Goal: Navigation & Orientation: Understand site structure

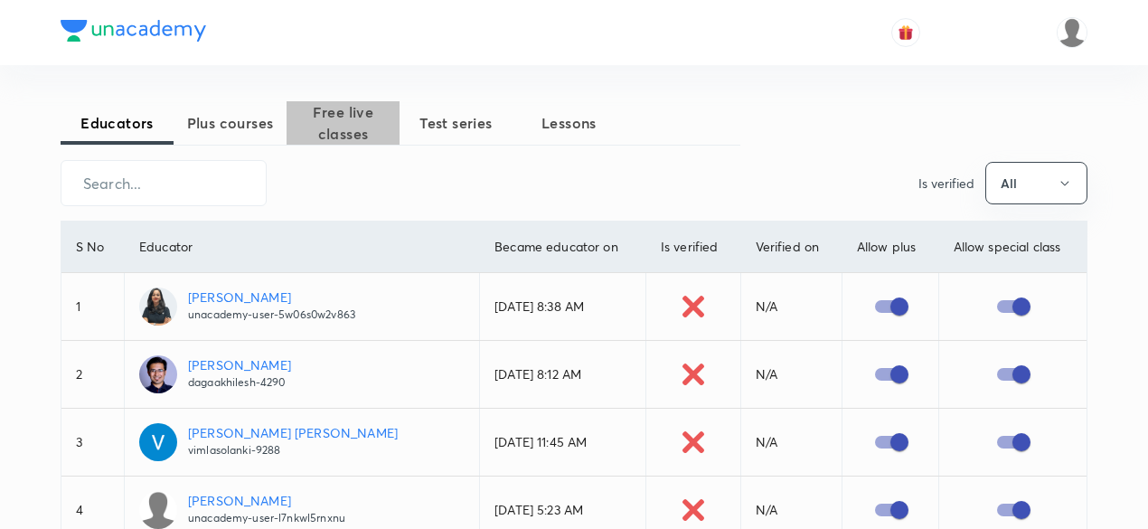
click at [320, 131] on span "Free live classes" at bounding box center [343, 122] width 113 height 43
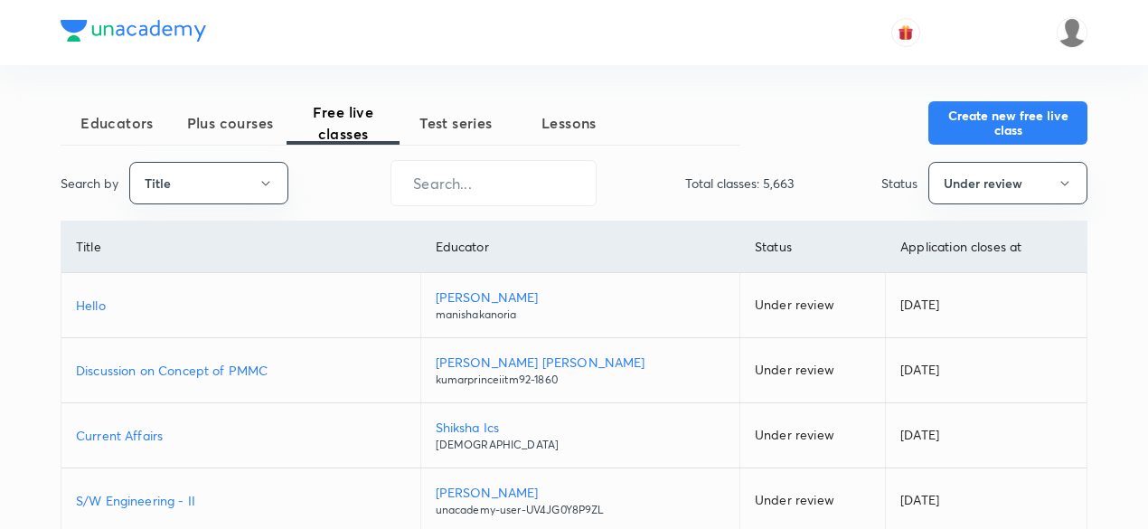
click at [461, 133] on span "Test series" at bounding box center [456, 123] width 113 height 22
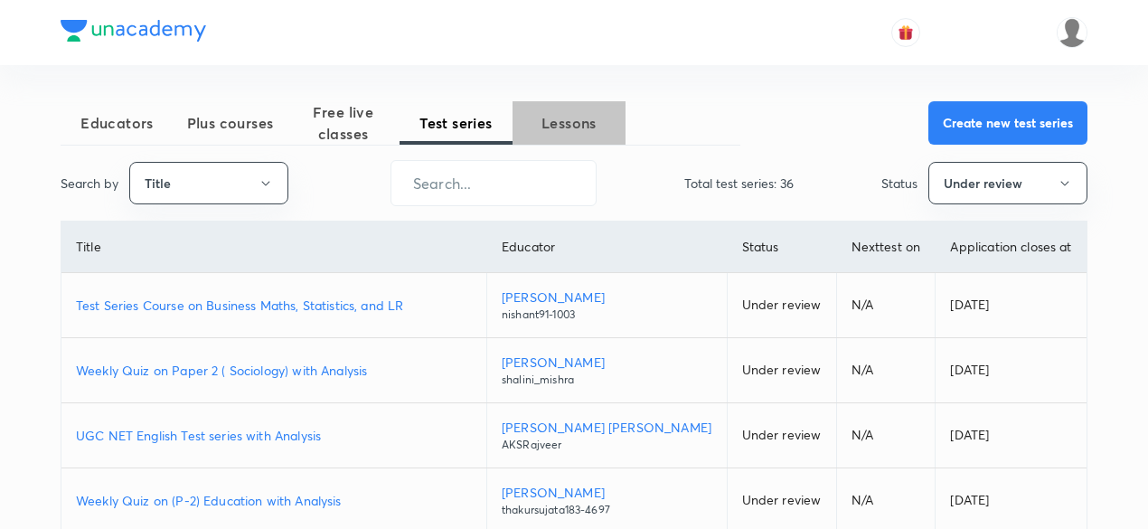
click at [554, 128] on span "Lessons" at bounding box center [569, 123] width 113 height 22
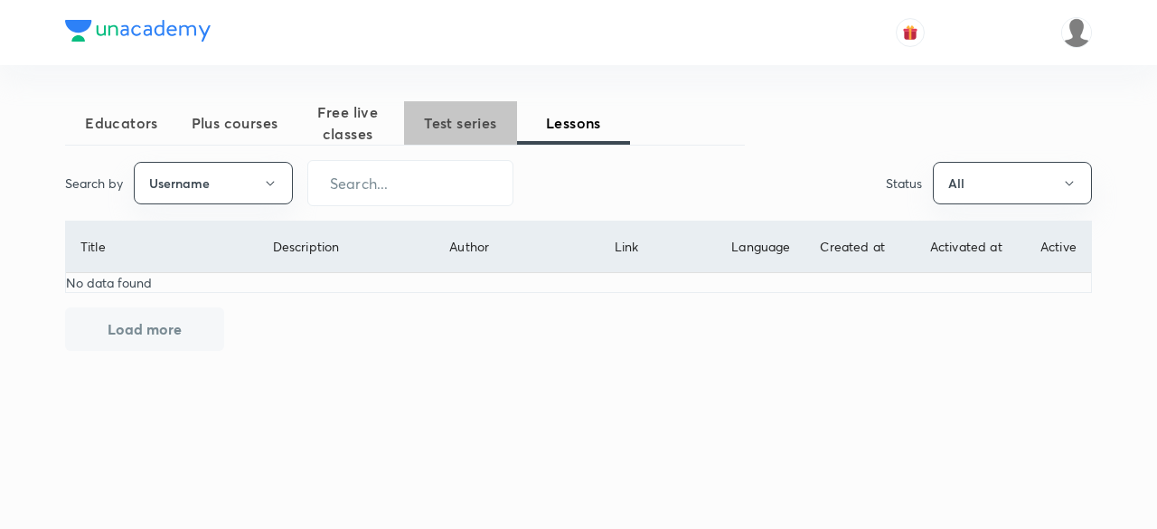
click at [459, 125] on span "Test series" at bounding box center [460, 123] width 113 height 22
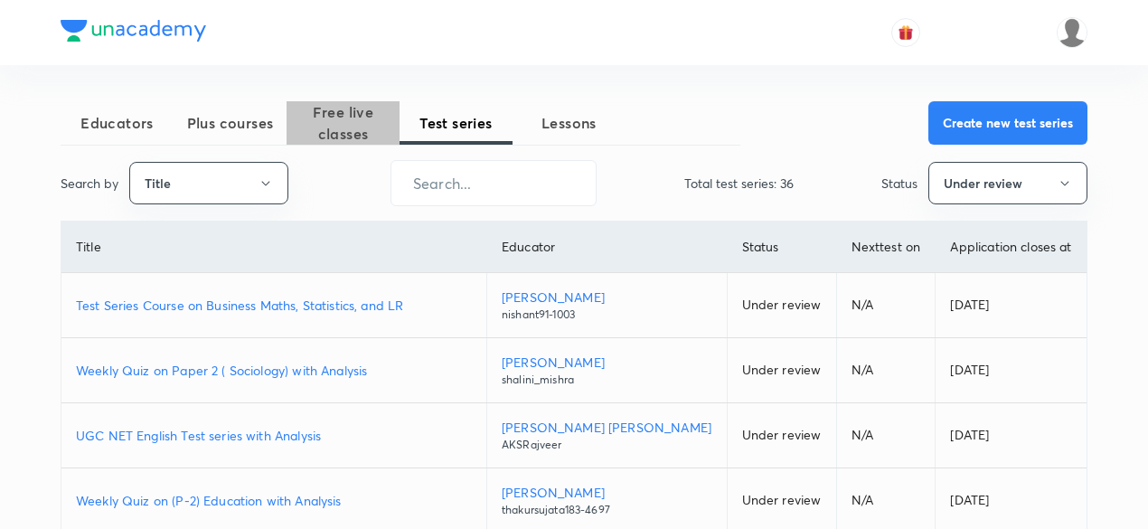
click at [349, 114] on span "Free live classes" at bounding box center [343, 122] width 113 height 43
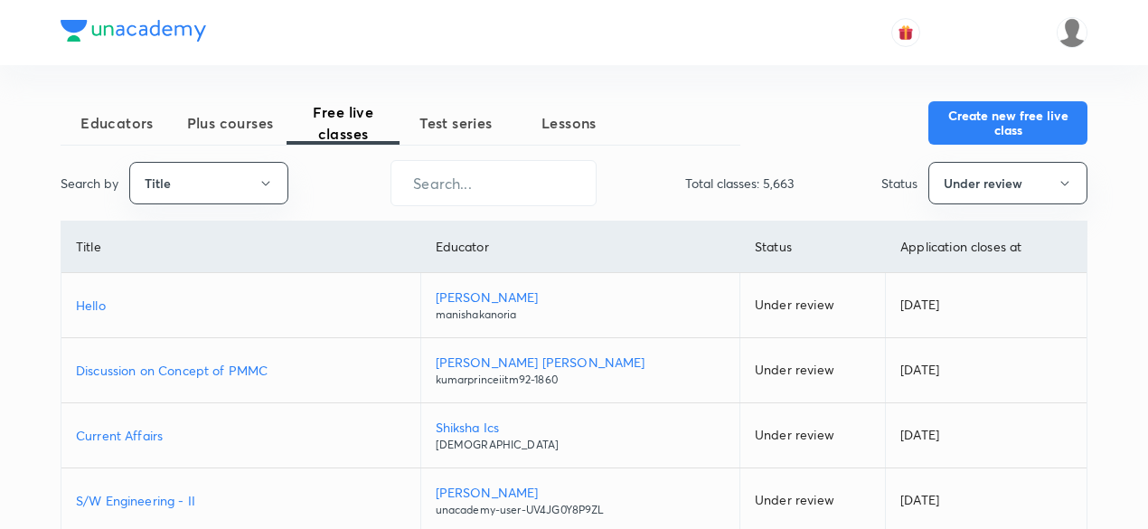
click at [676, 200] on div "Search by Title ​ Total classes: 5,663 Status Under review" at bounding box center [574, 183] width 1027 height 46
click at [997, 184] on button "Under review" at bounding box center [1008, 183] width 159 height 43
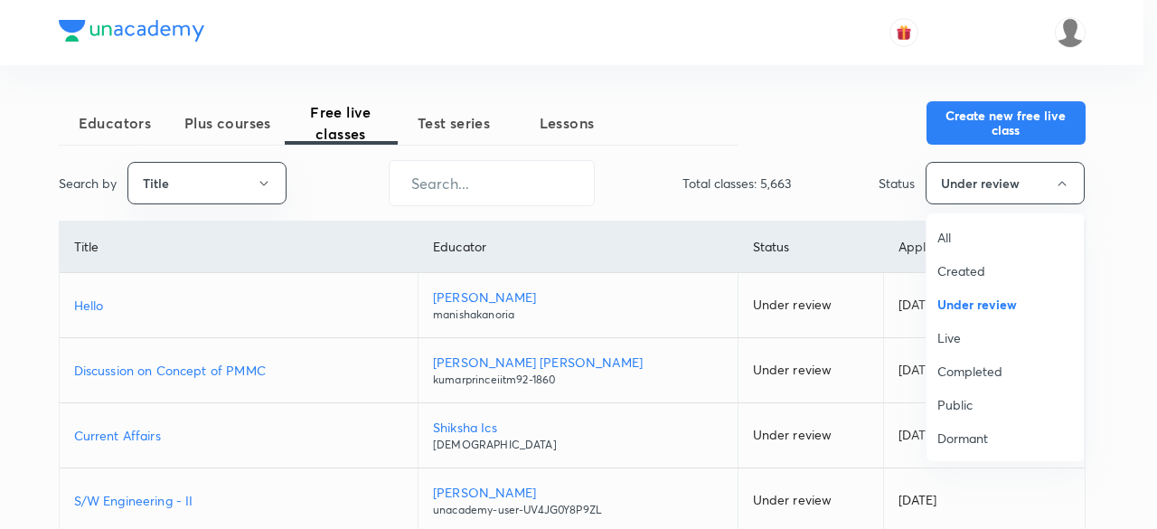
click at [958, 250] on li "All" at bounding box center [1005, 237] width 157 height 33
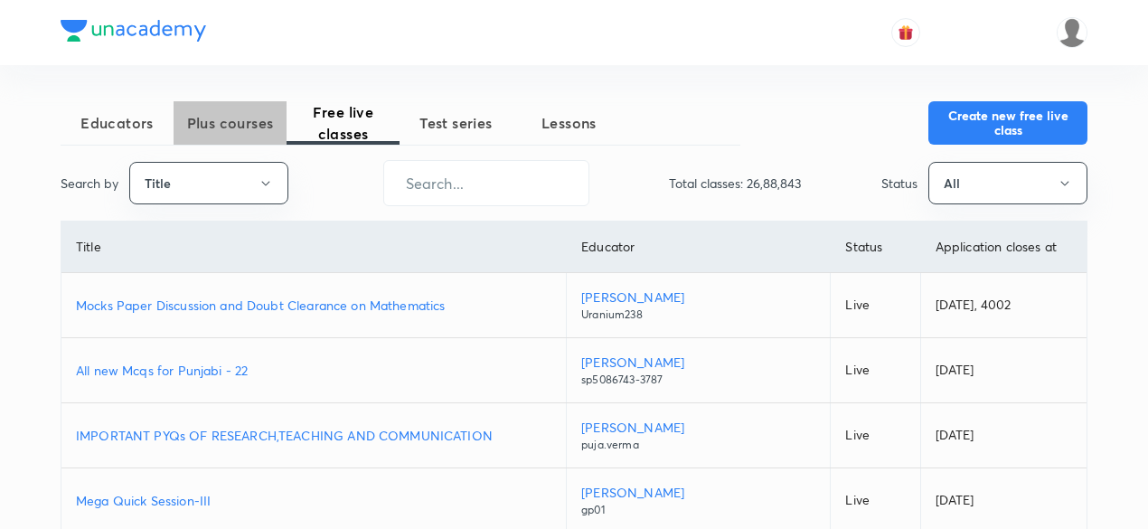
click at [210, 124] on span "Plus courses" at bounding box center [230, 123] width 113 height 22
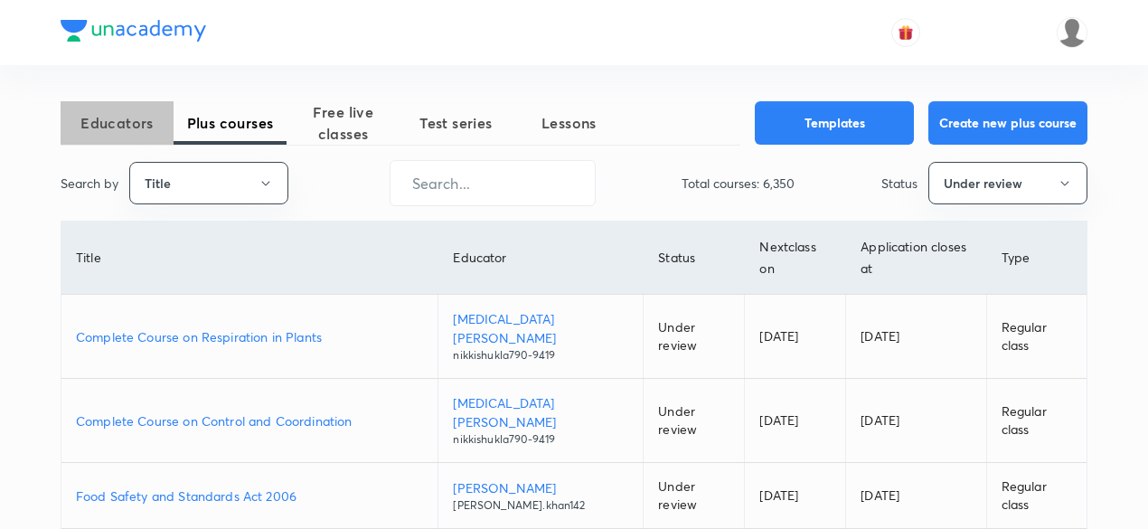
click at [137, 128] on span "Educators" at bounding box center [117, 123] width 113 height 22
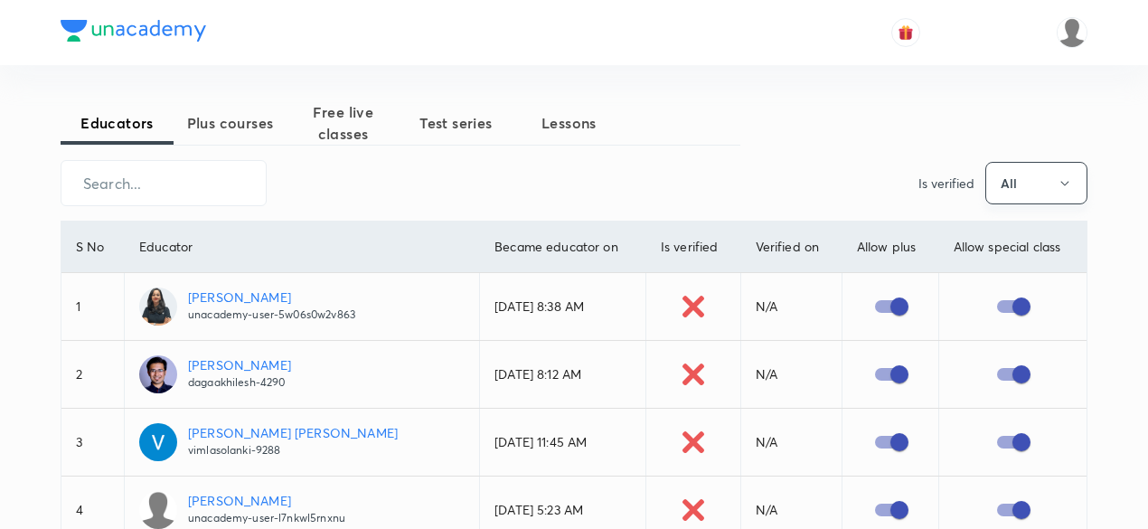
click at [1016, 177] on button "All" at bounding box center [1037, 183] width 102 height 43
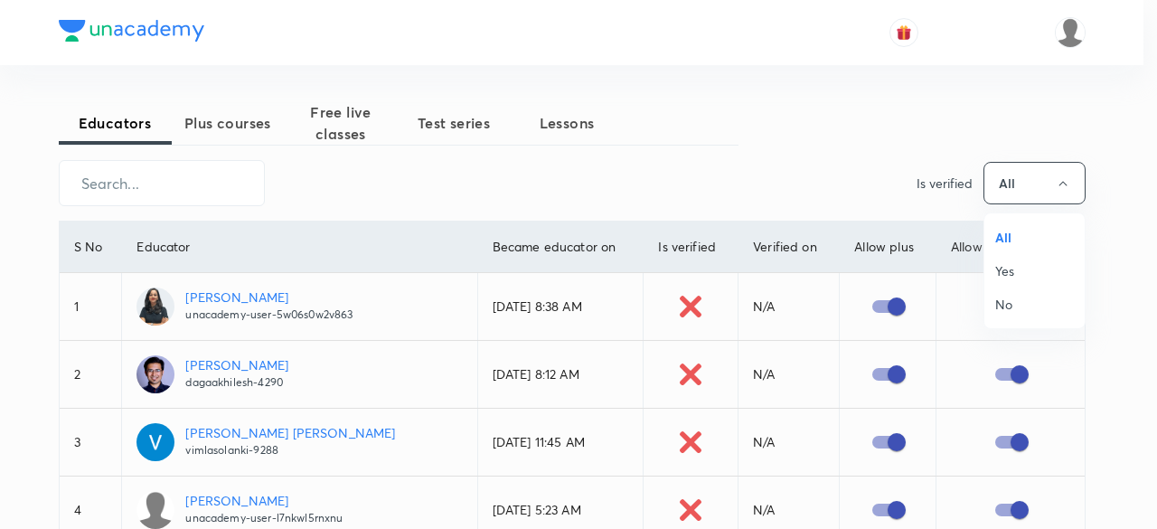
click at [830, 178] on div at bounding box center [578, 264] width 1157 height 529
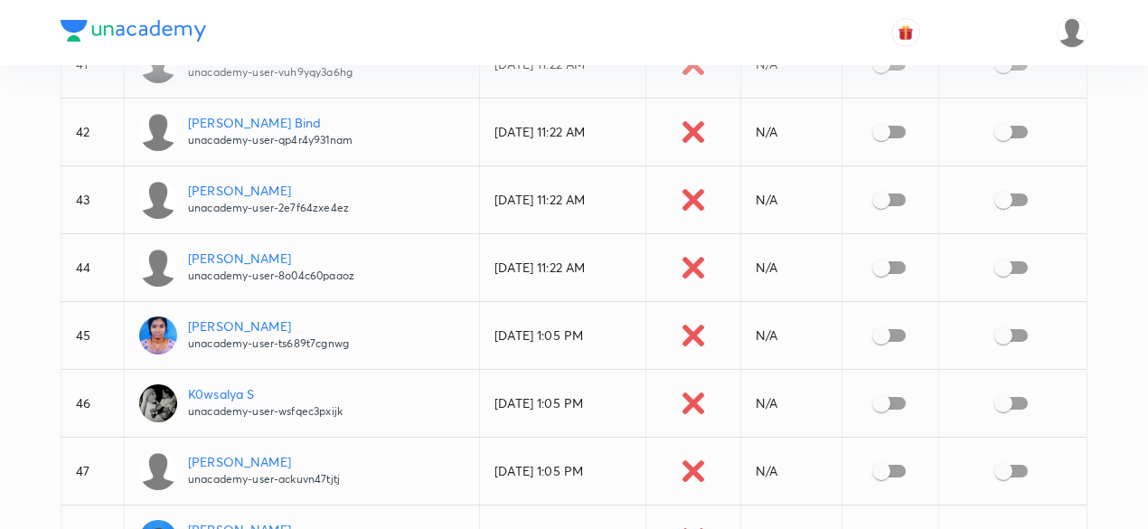
scroll to position [3210, 0]
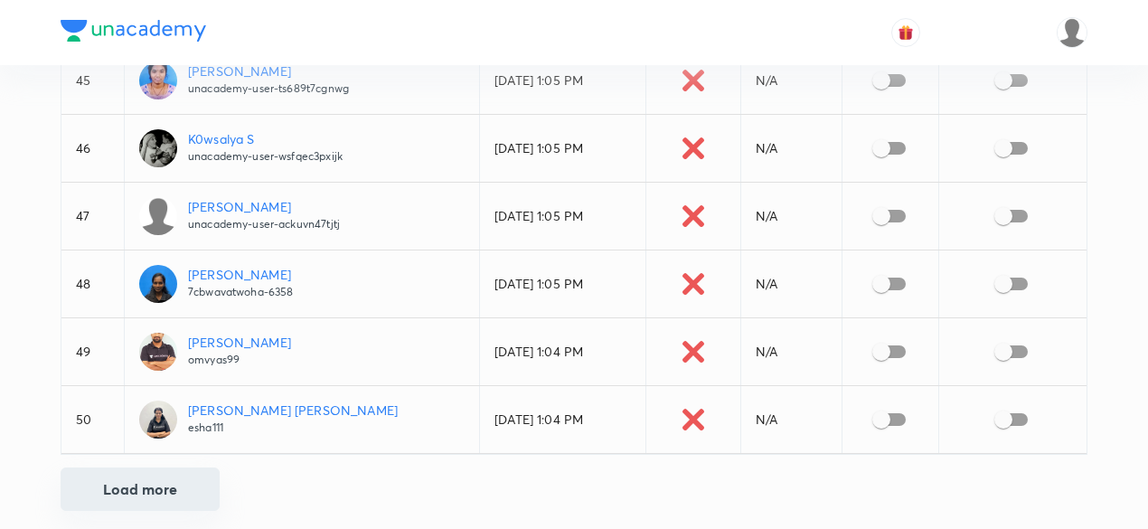
click at [150, 475] on button "Load more" at bounding box center [140, 489] width 159 height 43
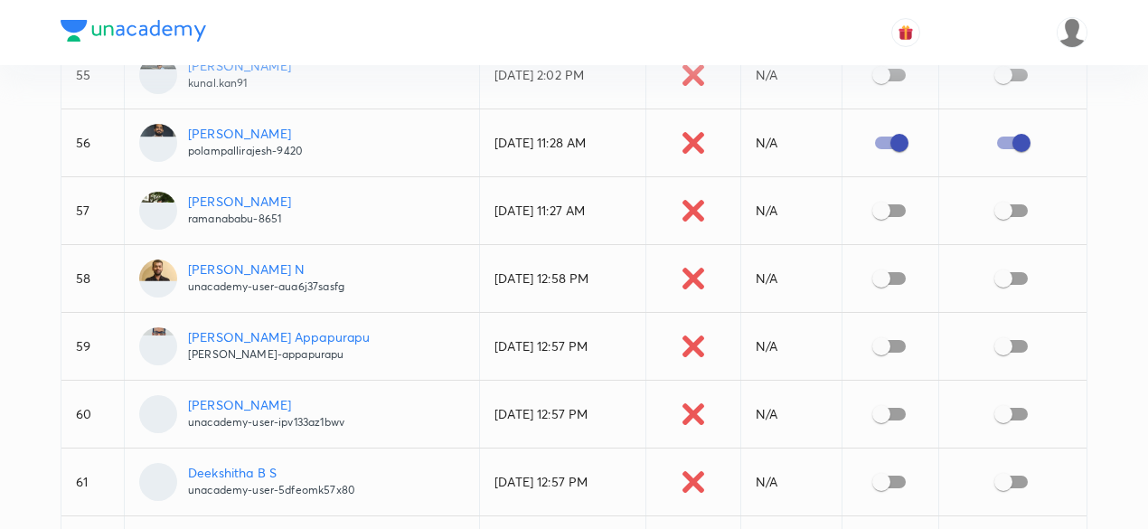
scroll to position [3905, 0]
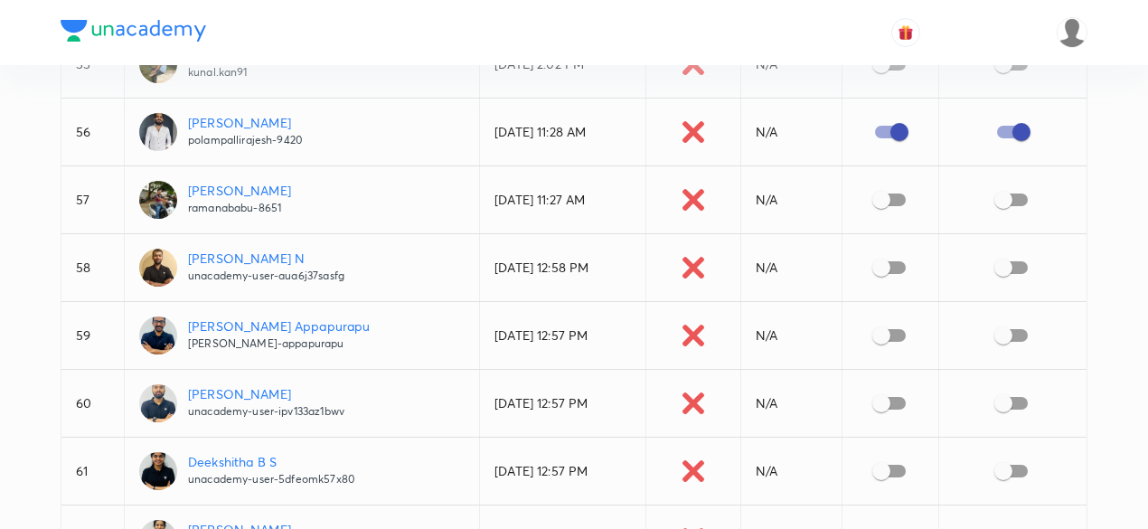
click at [83, 385] on td "60" at bounding box center [92, 404] width 62 height 68
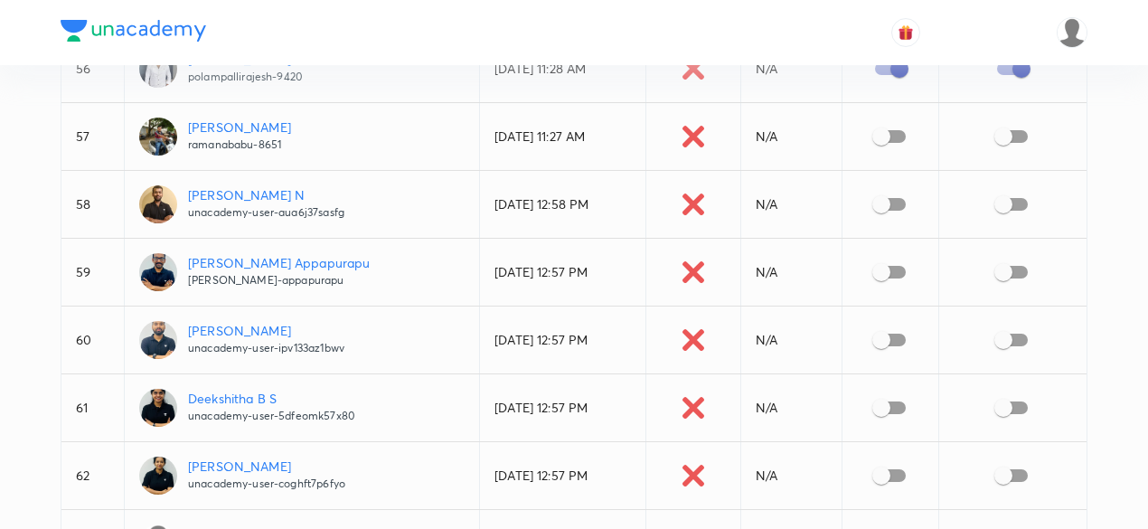
scroll to position [3972, 0]
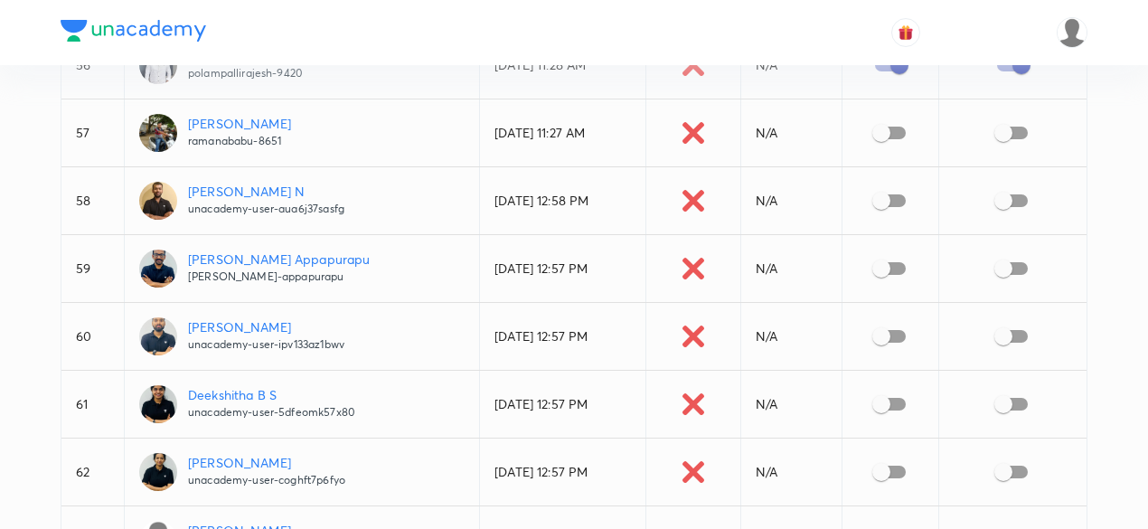
click at [80, 383] on td "61" at bounding box center [92, 405] width 62 height 68
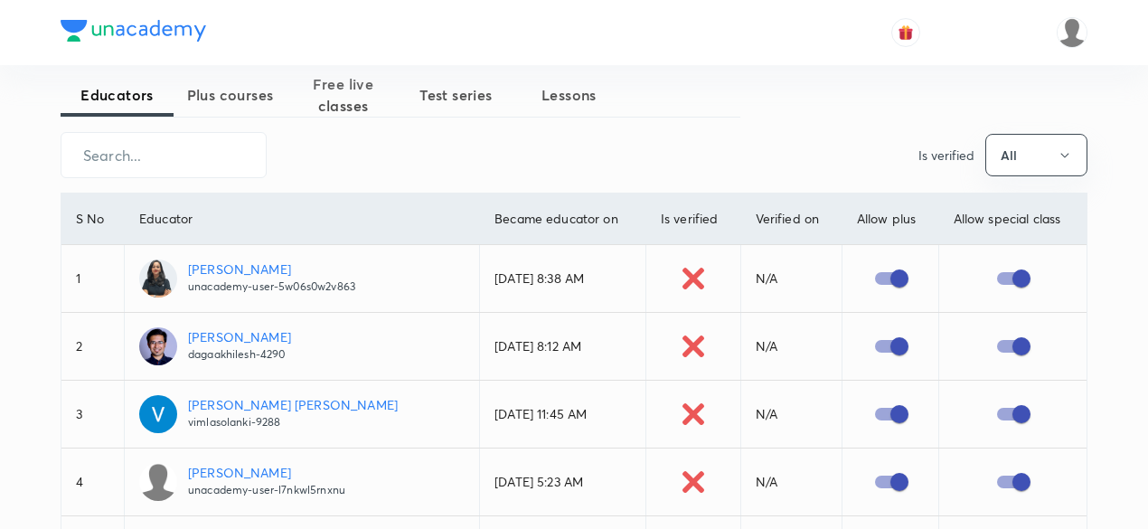
scroll to position [29, 0]
click at [156, 31] on img at bounding box center [134, 31] width 146 height 22
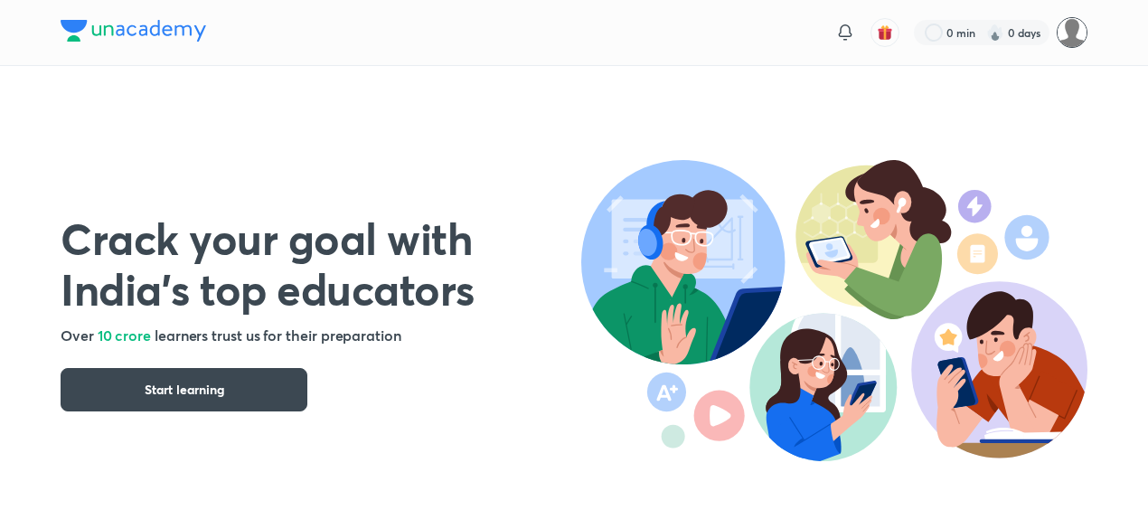
click at [1074, 38] on img at bounding box center [1072, 32] width 31 height 31
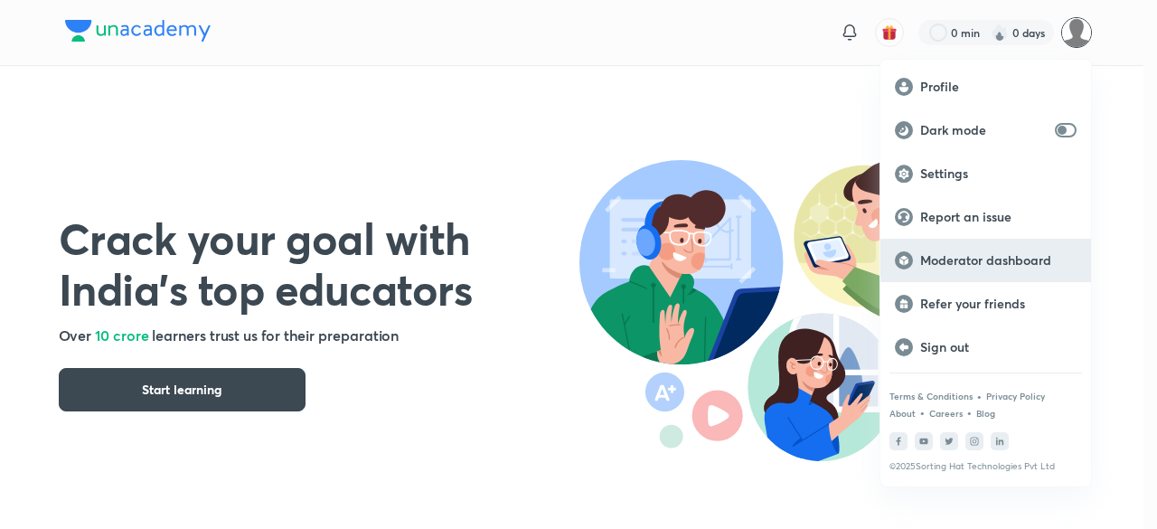
click at [969, 259] on p "Moderator dashboard" at bounding box center [999, 260] width 156 height 16
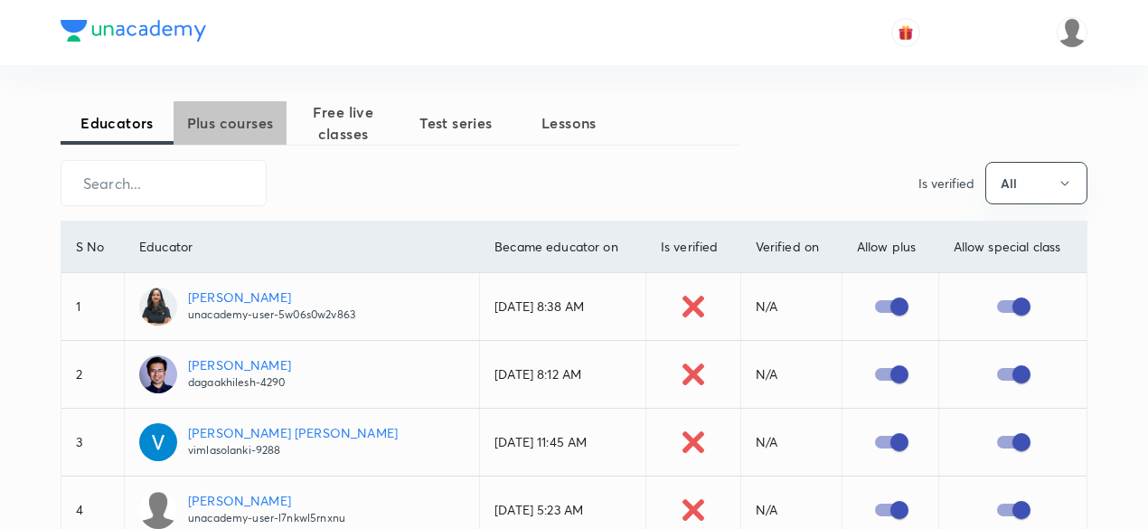
click at [241, 132] on span "Plus courses" at bounding box center [230, 123] width 113 height 22
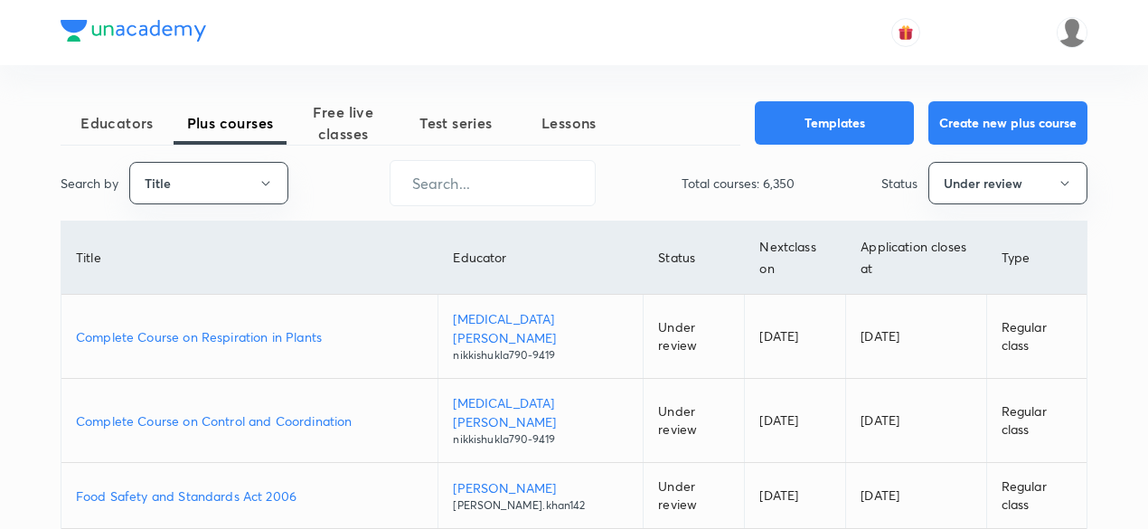
click at [358, 118] on span "Free live classes" at bounding box center [343, 122] width 113 height 43
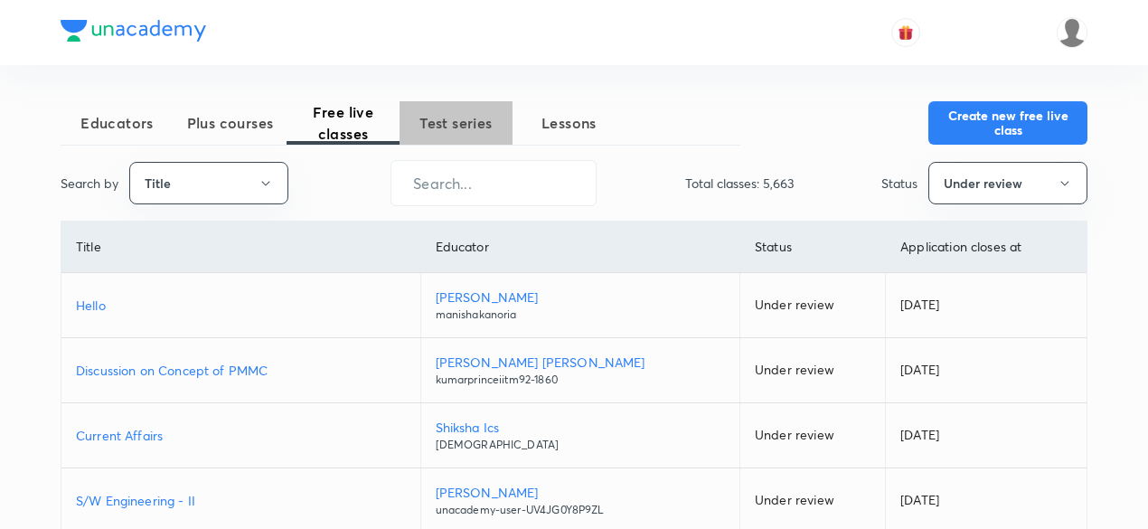
click at [474, 130] on span "Test series" at bounding box center [456, 123] width 113 height 22
